Goal: Task Accomplishment & Management: Use online tool/utility

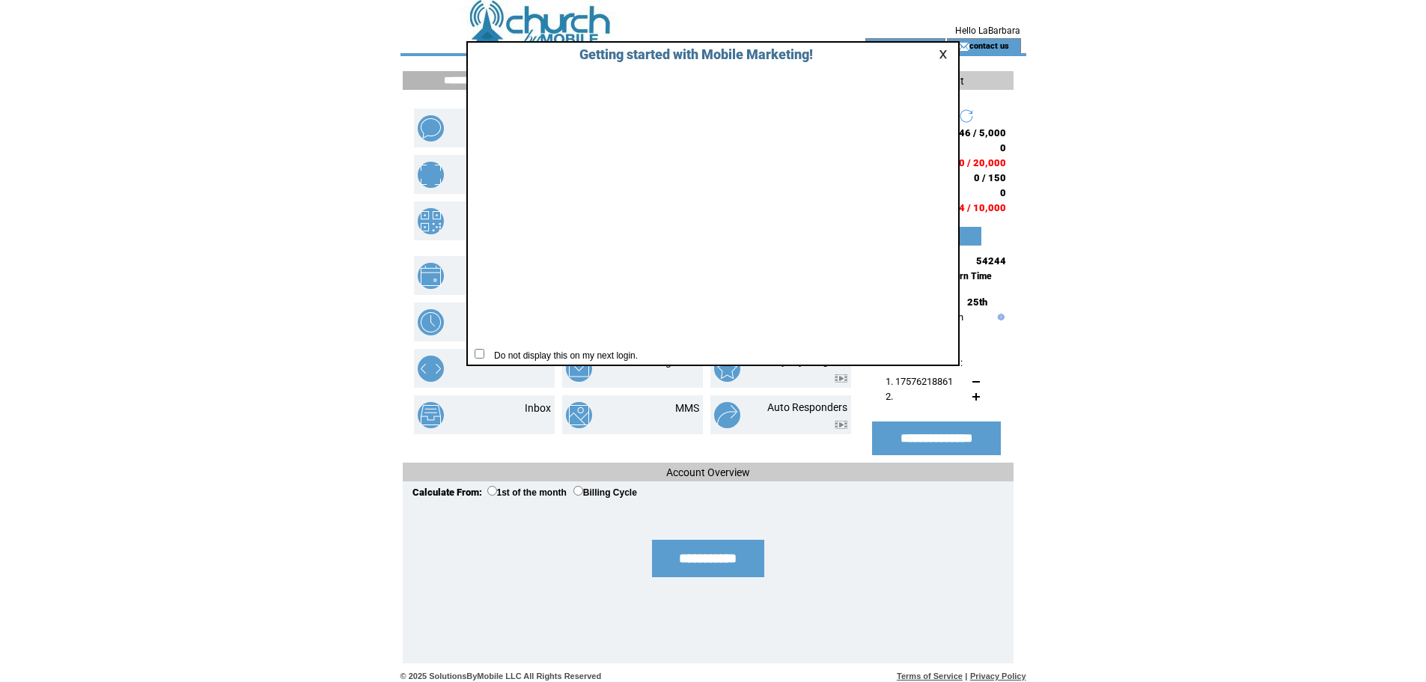
click at [942, 53] on link at bounding box center [945, 54] width 13 height 10
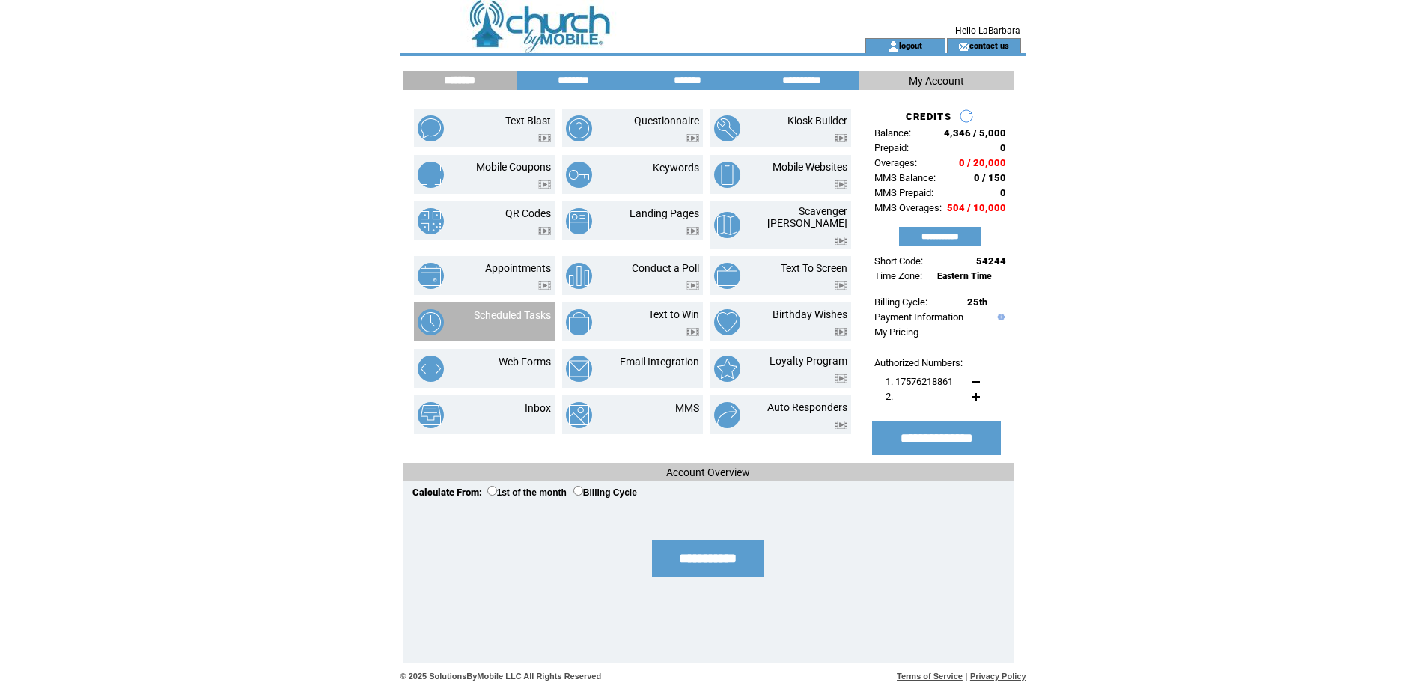
click at [524, 309] on link "Scheduled Tasks" at bounding box center [512, 315] width 77 height 12
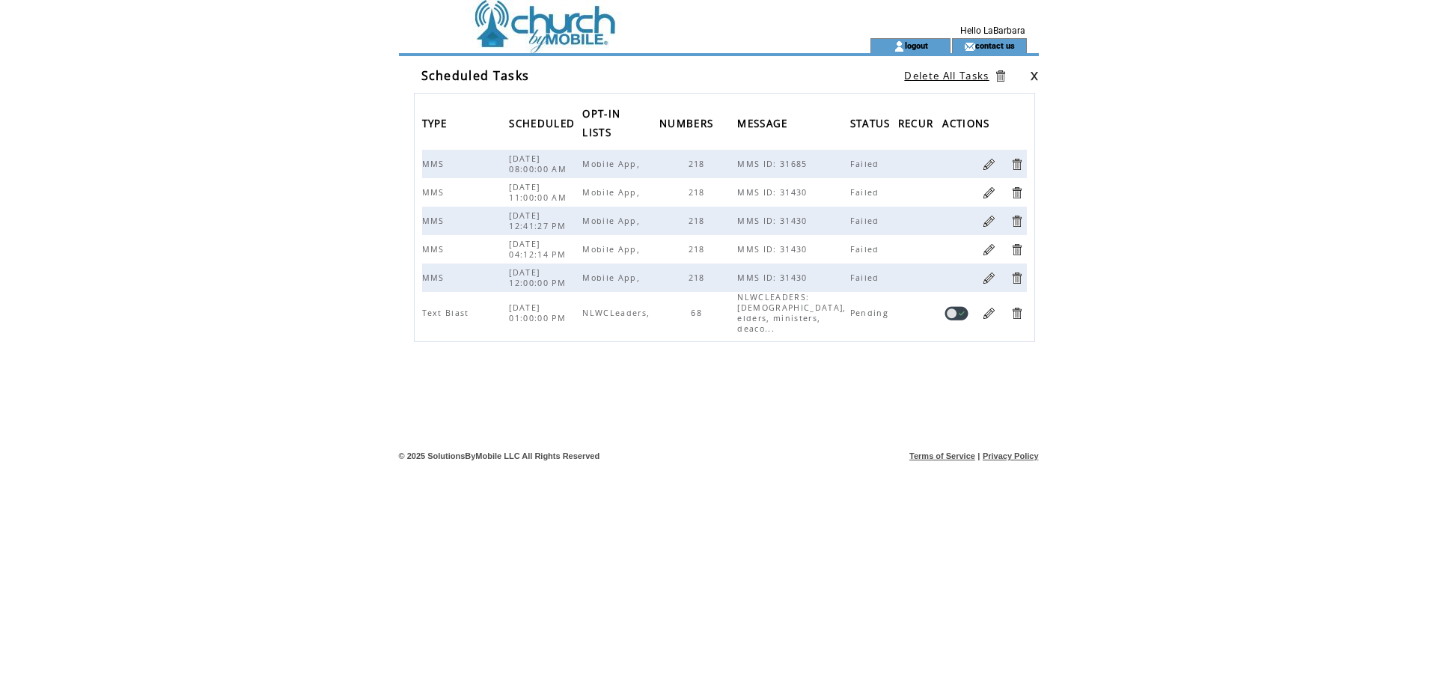
click at [570, 35] on td at bounding box center [611, 19] width 411 height 38
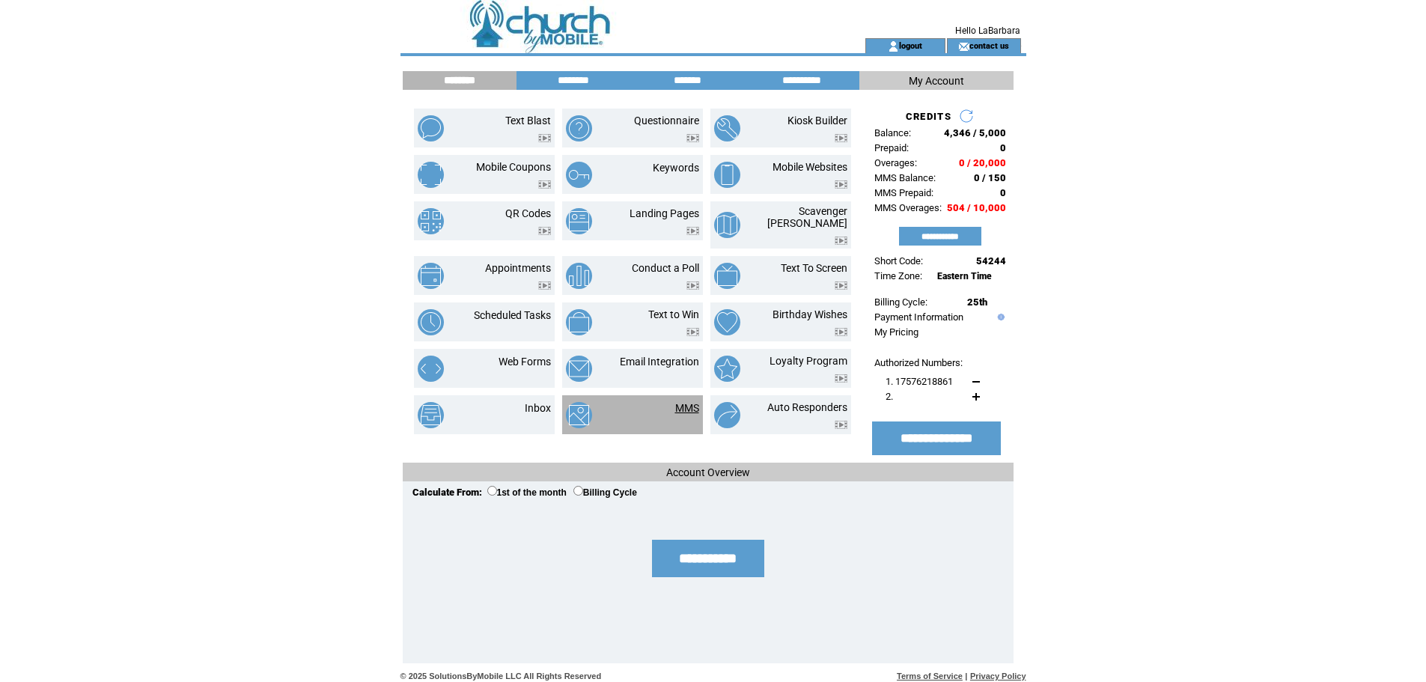
click at [680, 402] on link "MMS" at bounding box center [687, 408] width 24 height 12
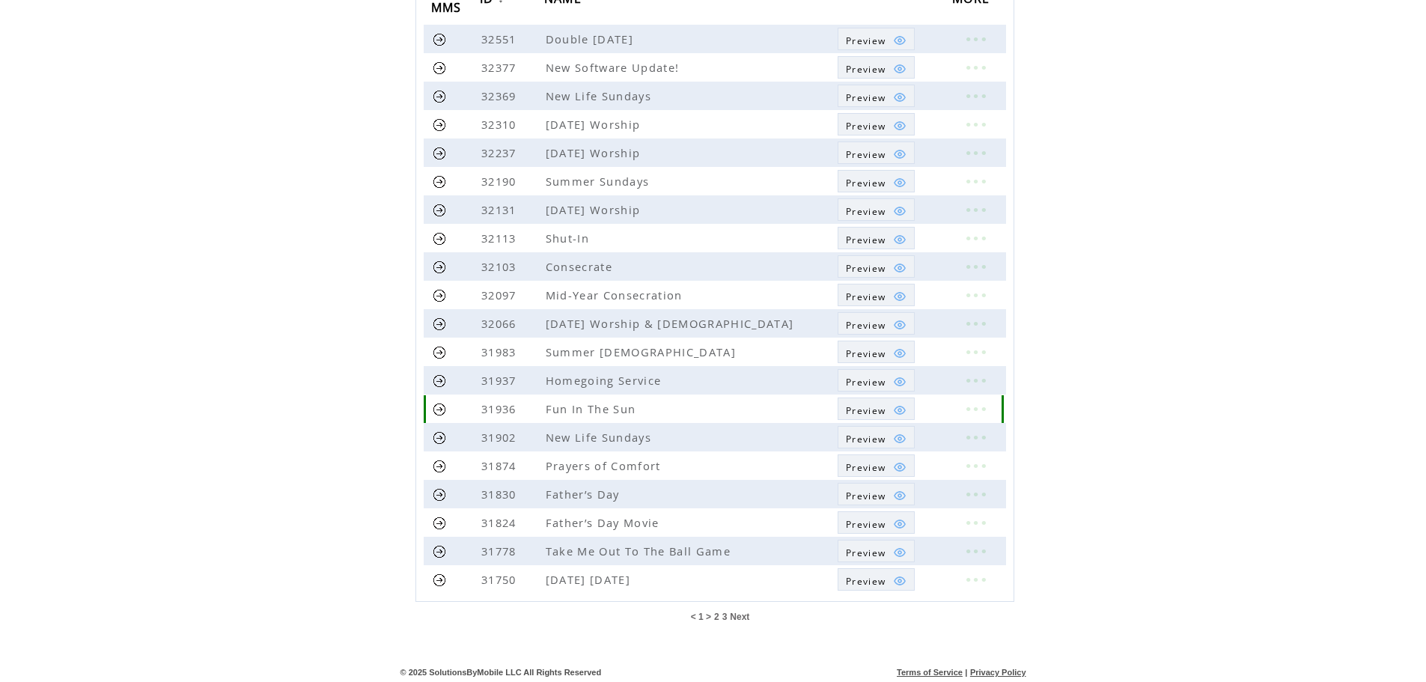
scroll to position [200, 0]
click at [745, 613] on span "Next" at bounding box center [739, 614] width 19 height 10
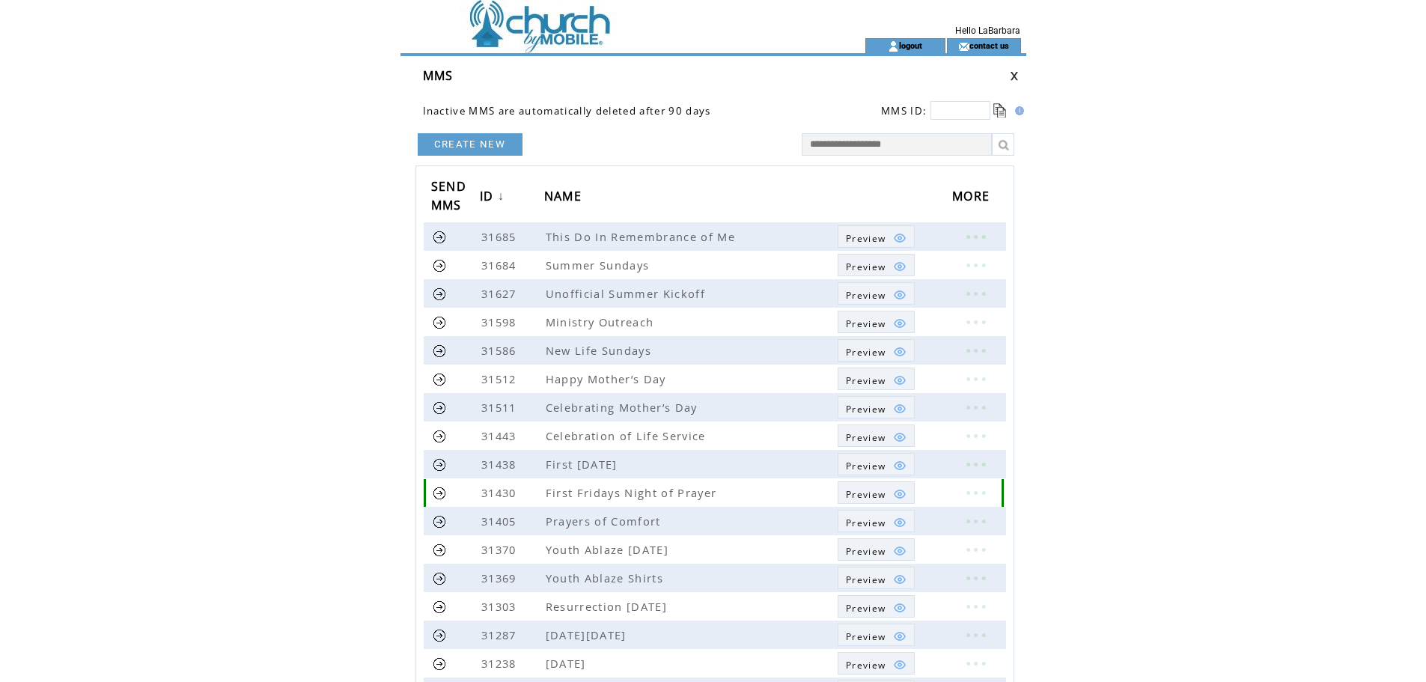
click at [439, 493] on link at bounding box center [440, 493] width 14 height 14
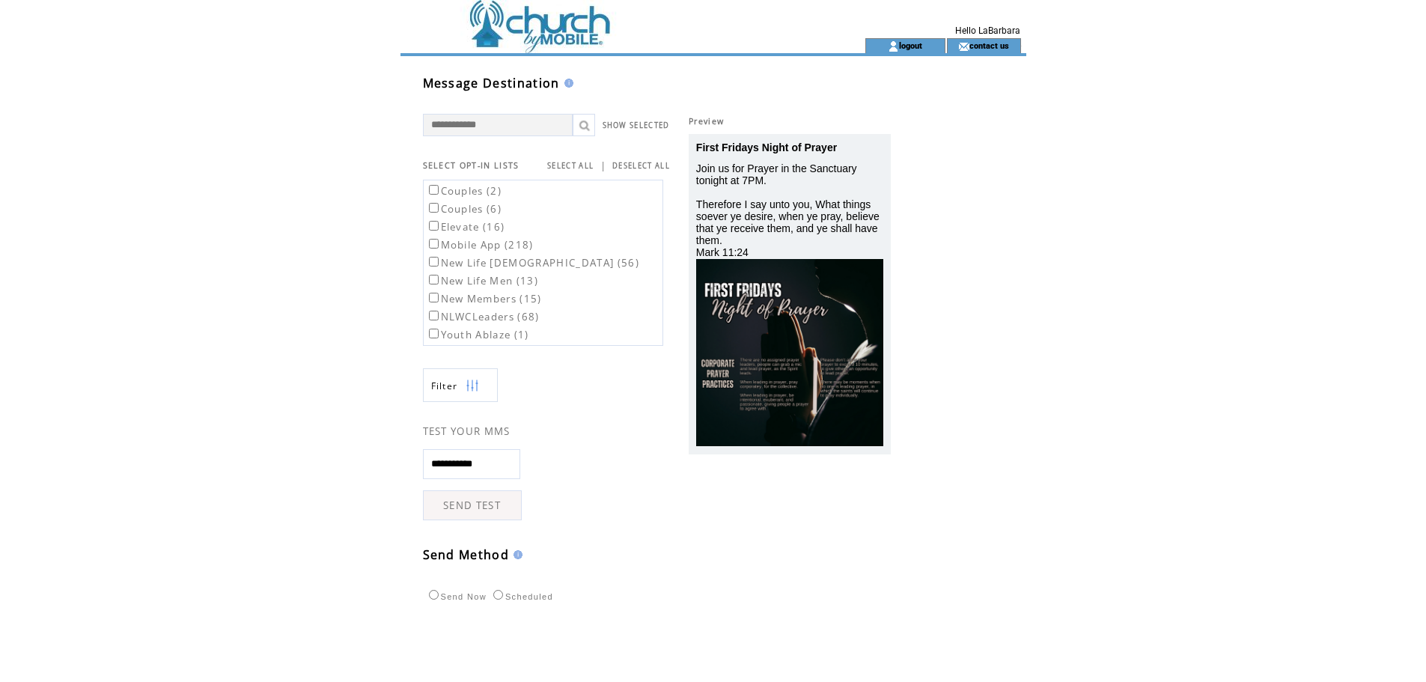
click at [490, 243] on label "Mobile App (218)" at bounding box center [480, 244] width 108 height 13
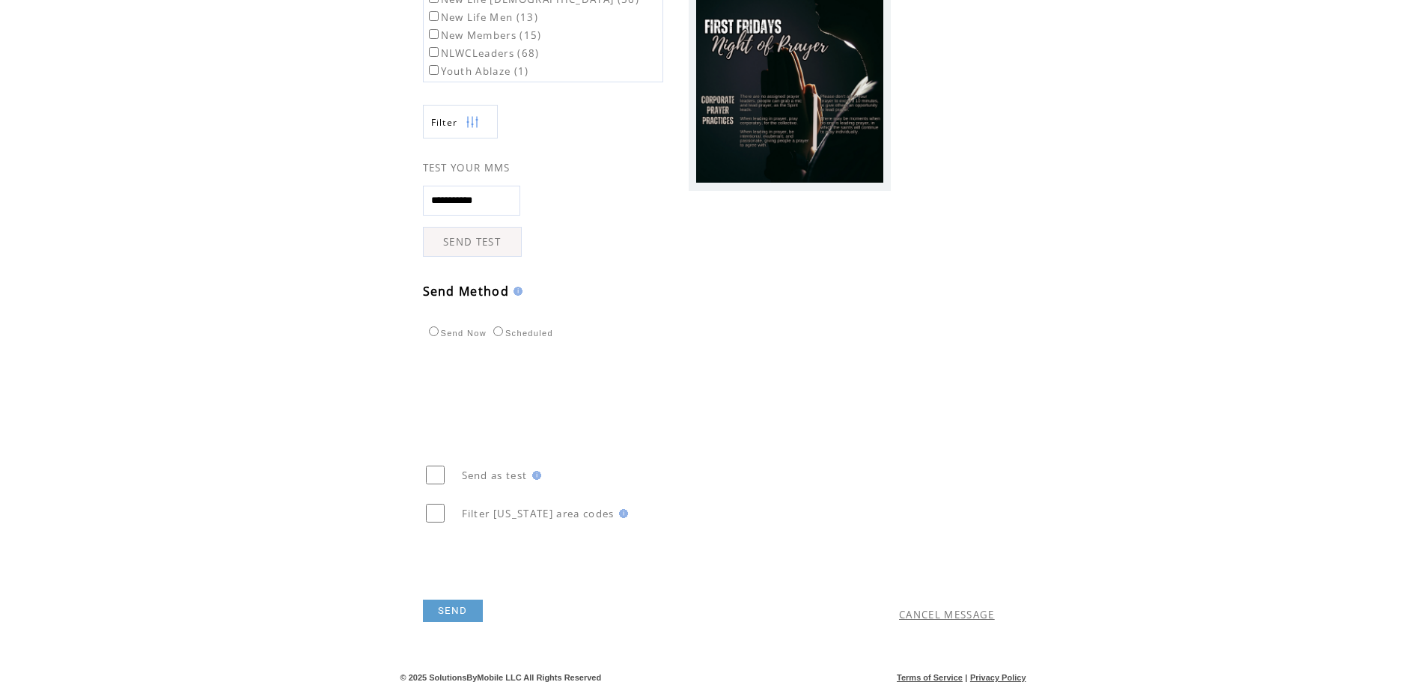
scroll to position [271, 0]
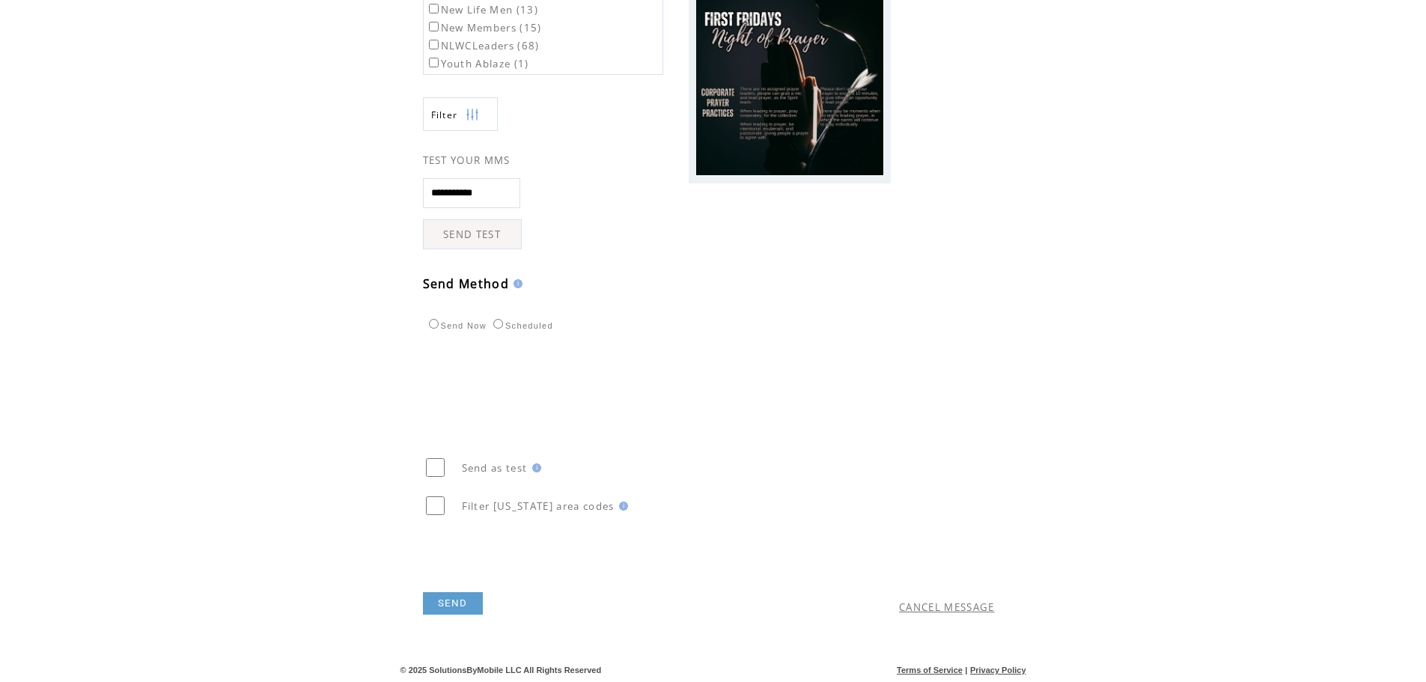
click at [471, 606] on link "SEND" at bounding box center [453, 603] width 60 height 22
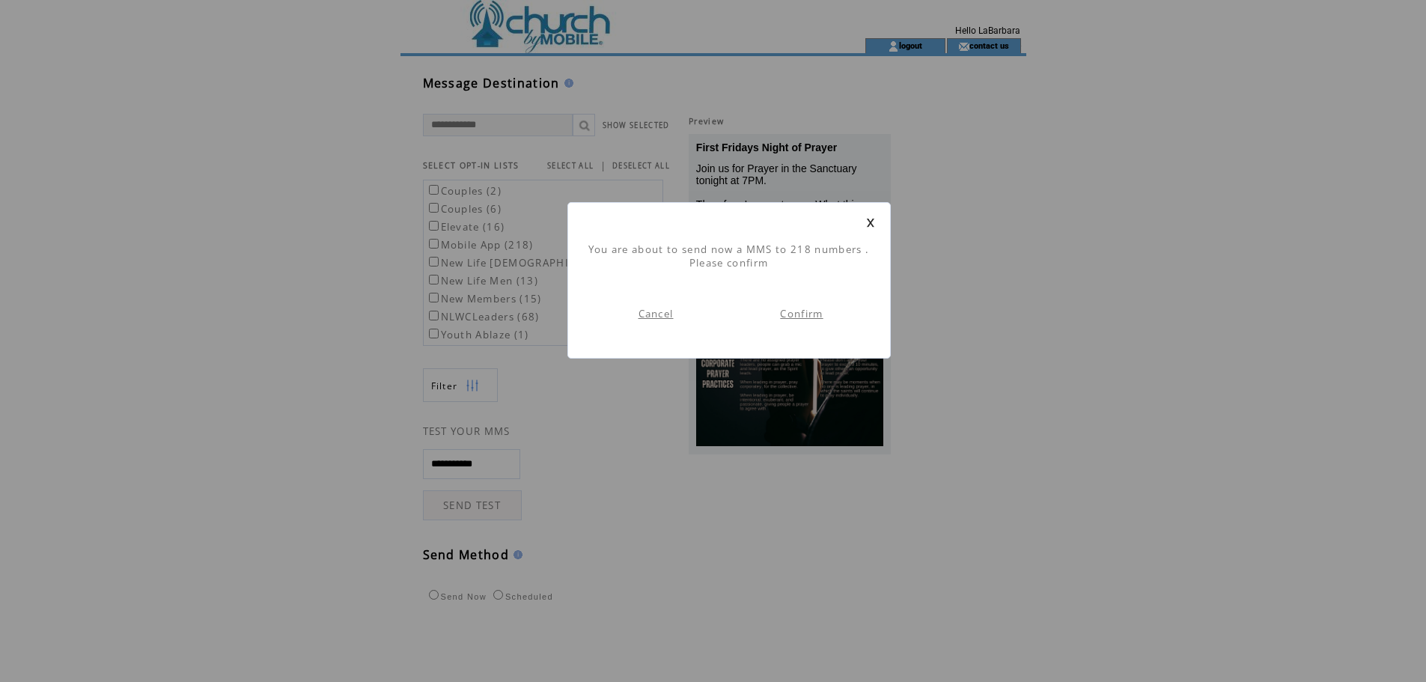
scroll to position [1, 0]
click at [818, 314] on link "Confirm" at bounding box center [801, 313] width 43 height 13
click at [637, 301] on link "Go To Dashboard" at bounding box center [656, 299] width 94 height 13
